Goal: Task Accomplishment & Management: Use online tool/utility

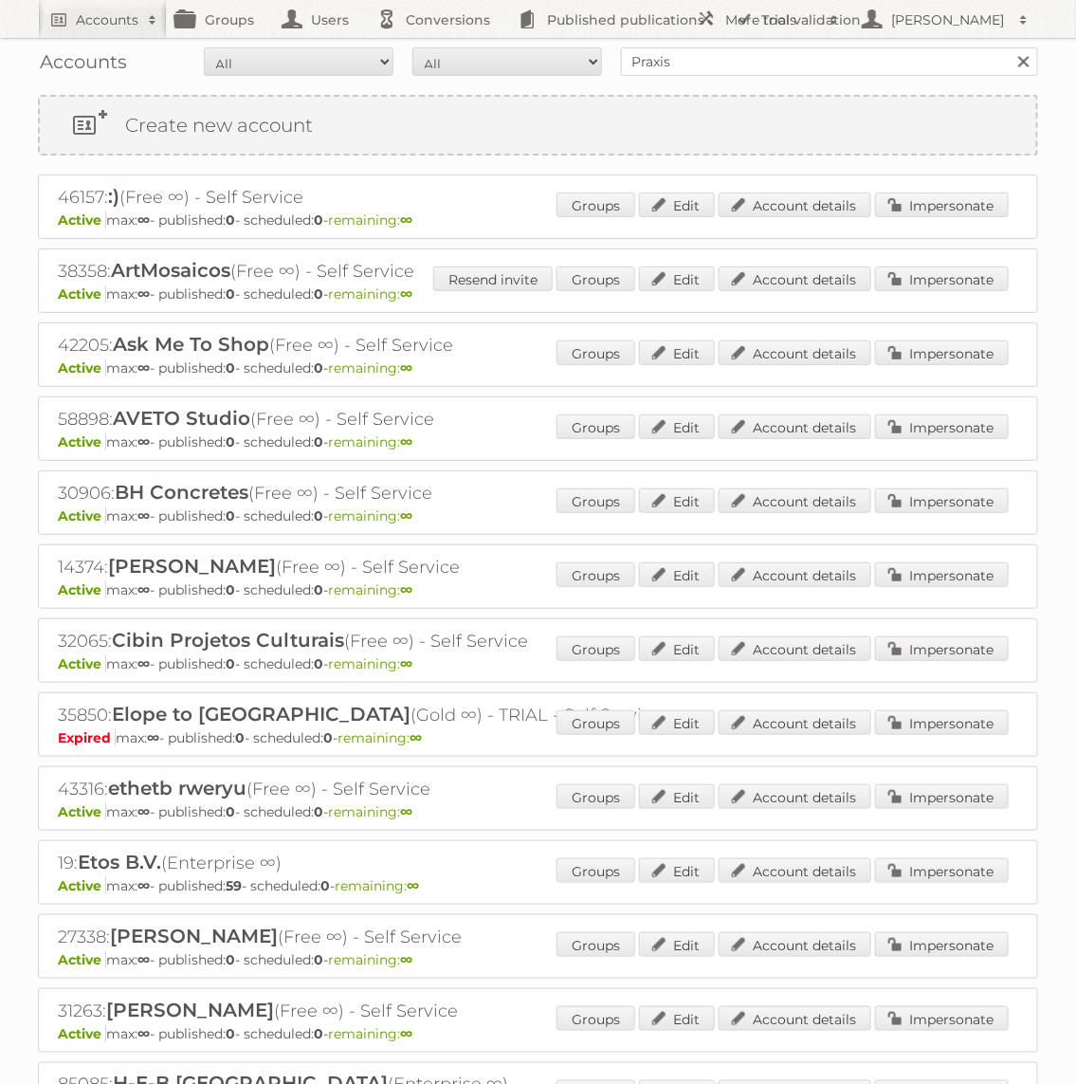
type input "Praxis"
click at [1009, 47] on input "Search" at bounding box center [1023, 61] width 28 height 28
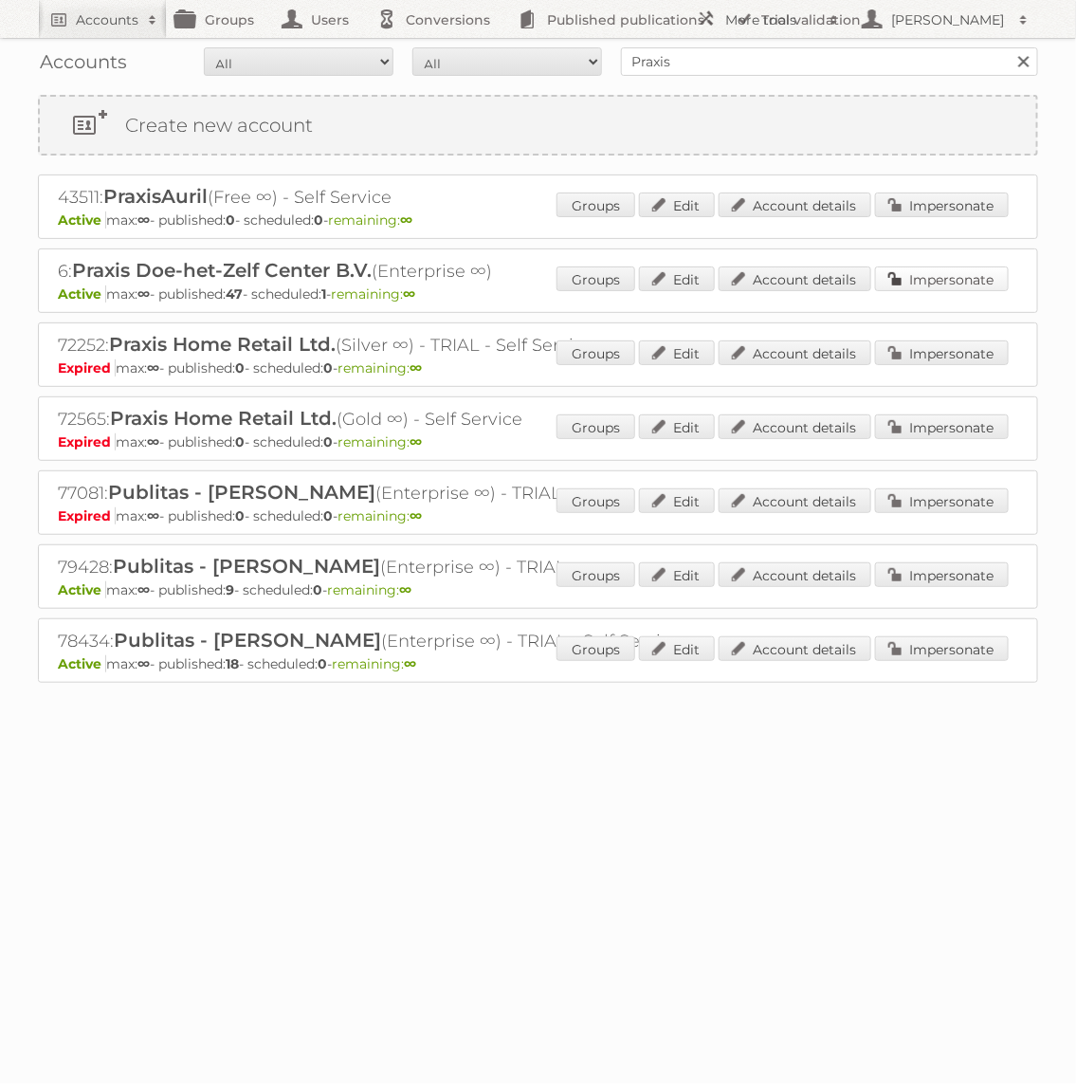
click at [967, 276] on link "Impersonate" at bounding box center [942, 278] width 134 height 25
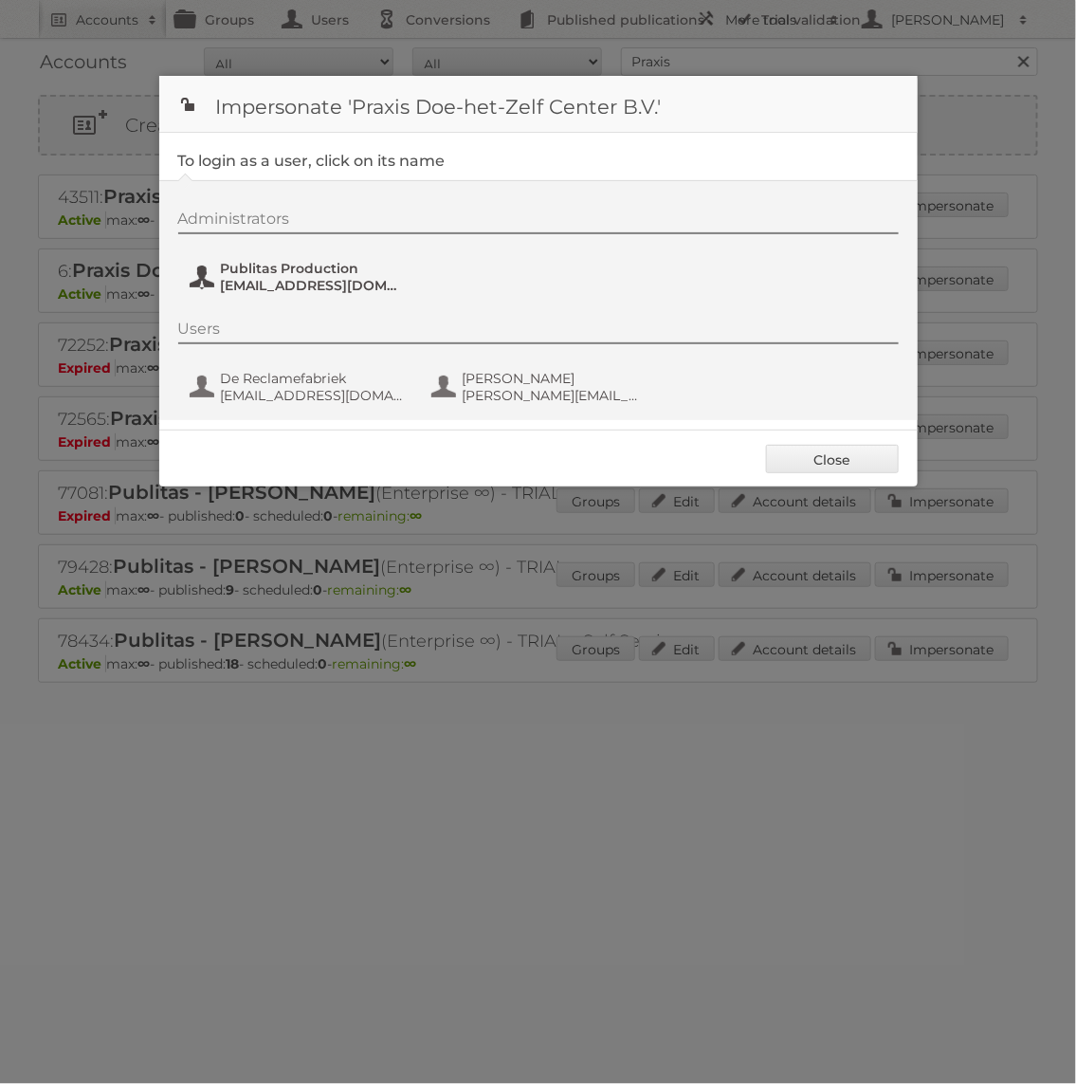
click at [314, 283] on span "fs+praxis@publitas.com" at bounding box center [313, 285] width 184 height 17
